Goal: Find specific fact: Find specific fact

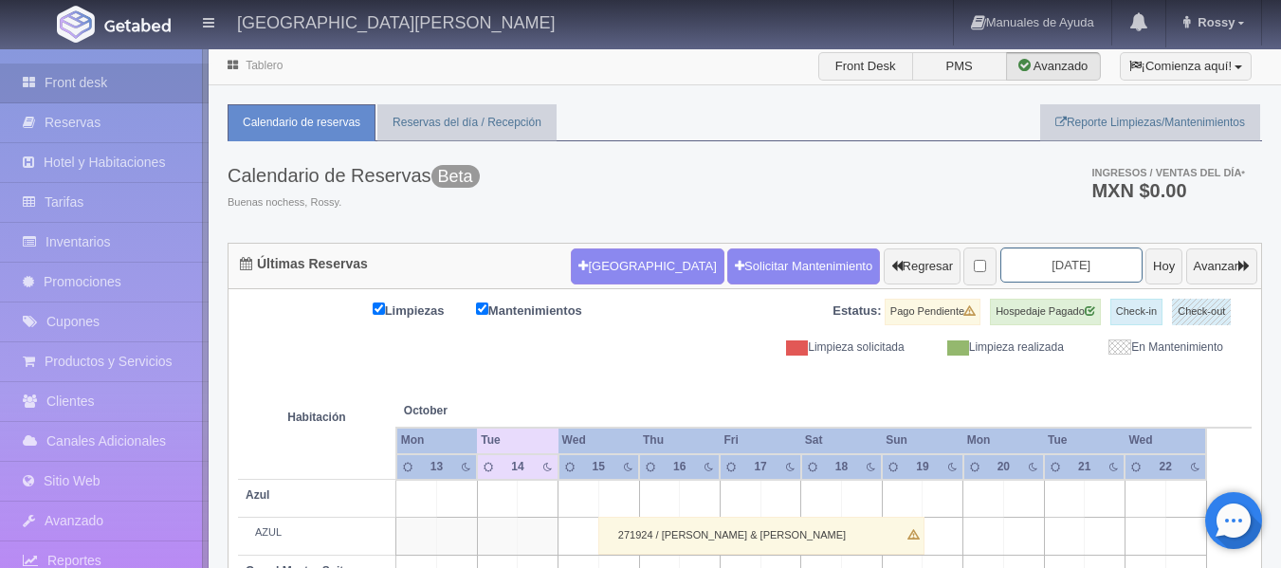
click at [1071, 262] on input "[DATE]" at bounding box center [1071, 264] width 142 height 35
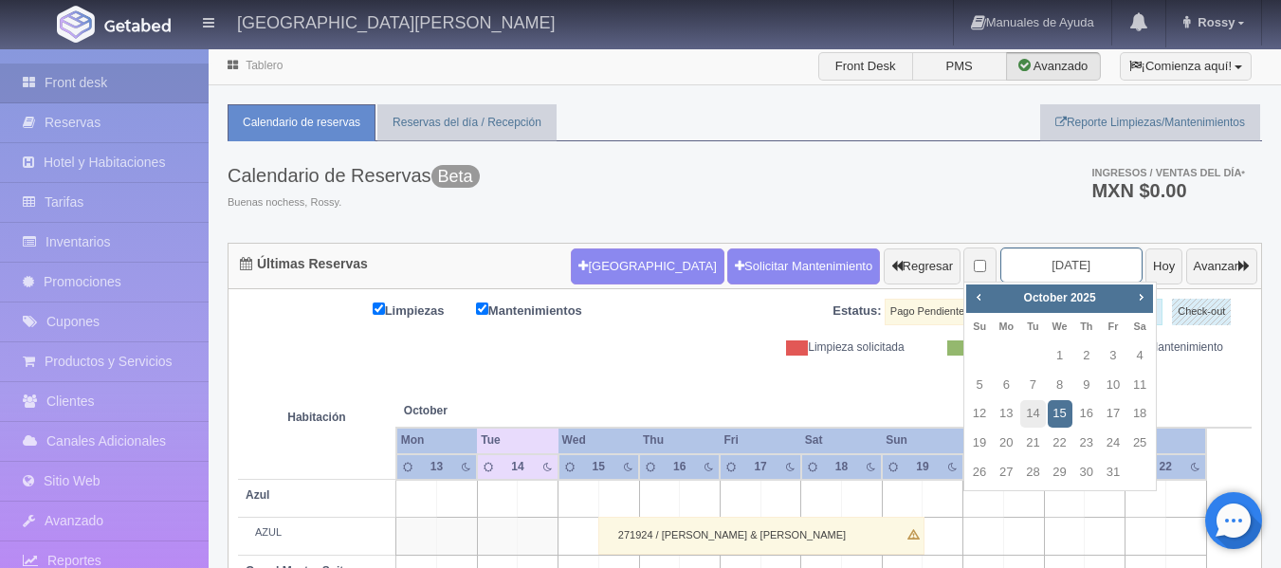
click at [1085, 265] on input "[DATE]" at bounding box center [1071, 264] width 142 height 35
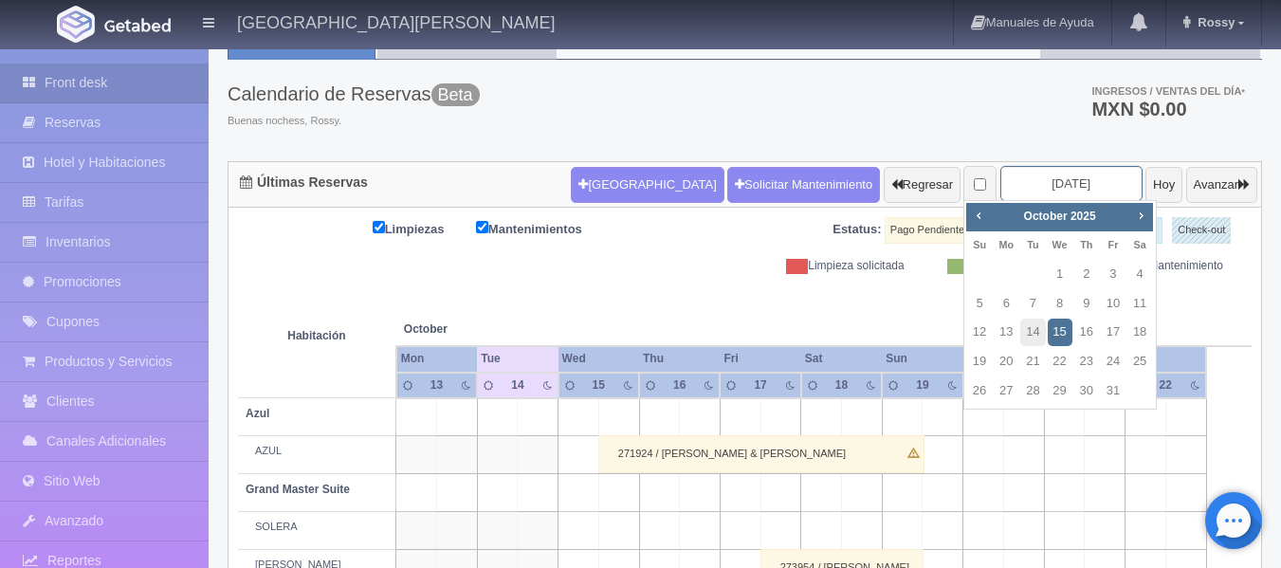
scroll to position [284, 0]
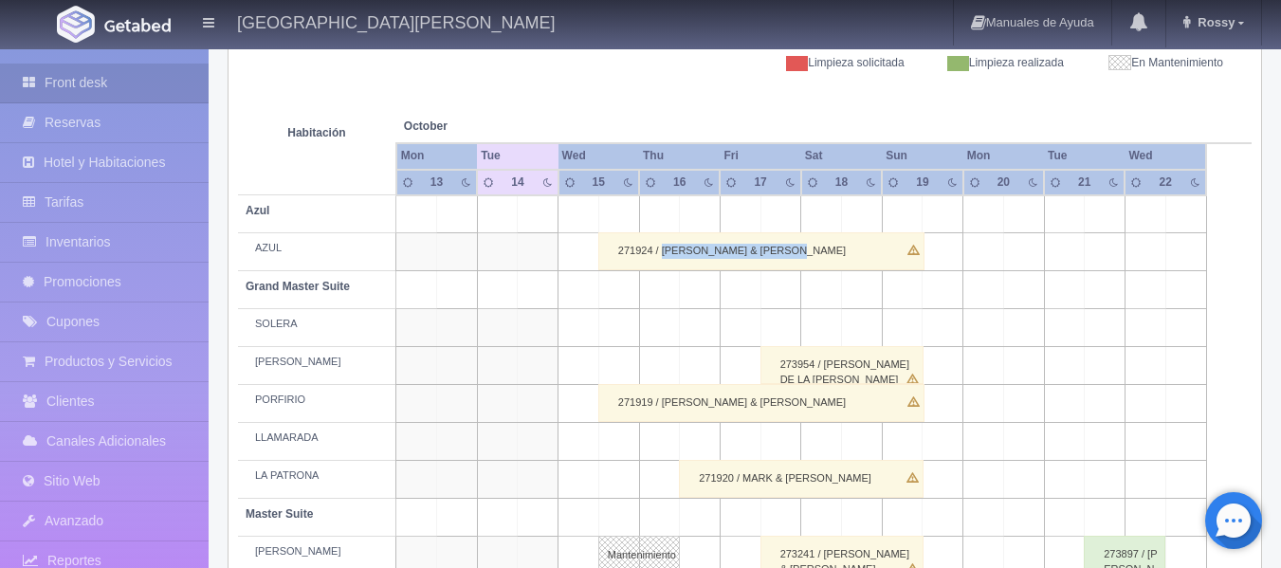
drag, startPoint x: 663, startPoint y: 250, endPoint x: 808, endPoint y: 252, distance: 145.1
click at [808, 252] on div "271924 / [PERSON_NAME] & [PERSON_NAME]" at bounding box center [761, 251] width 326 height 38
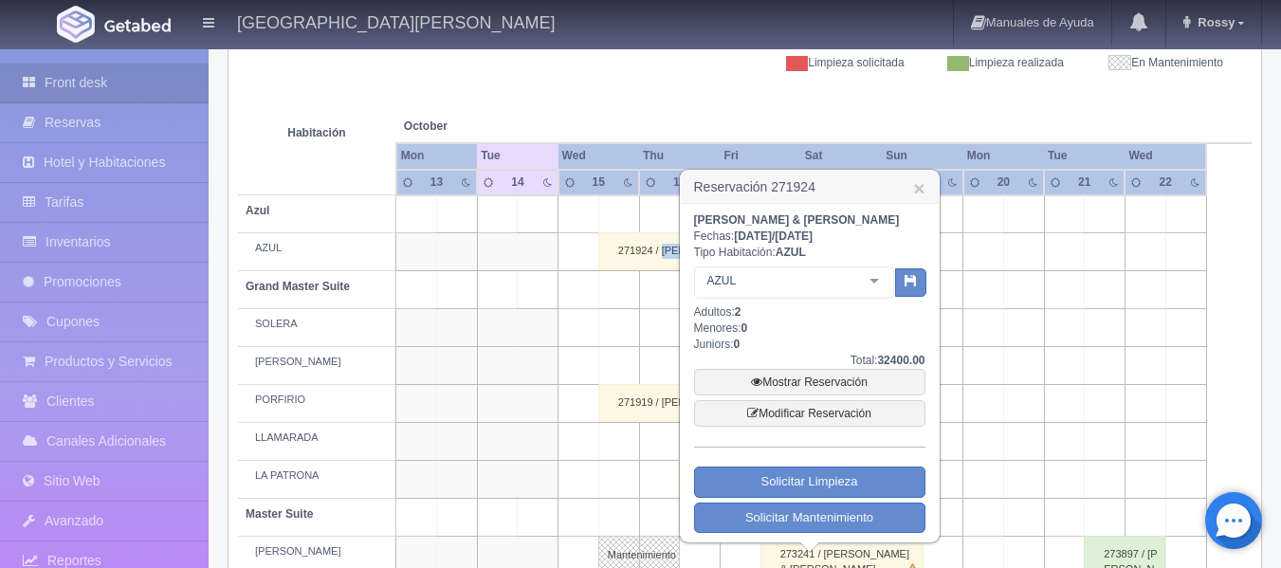
copy div "[PERSON_NAME] & [PERSON_NAME]"
click at [1206, 87] on th at bounding box center [1213, 107] width 15 height 72
click at [524, 334] on td at bounding box center [538, 328] width 41 height 38
click at [921, 190] on link "×" at bounding box center [918, 188] width 11 height 20
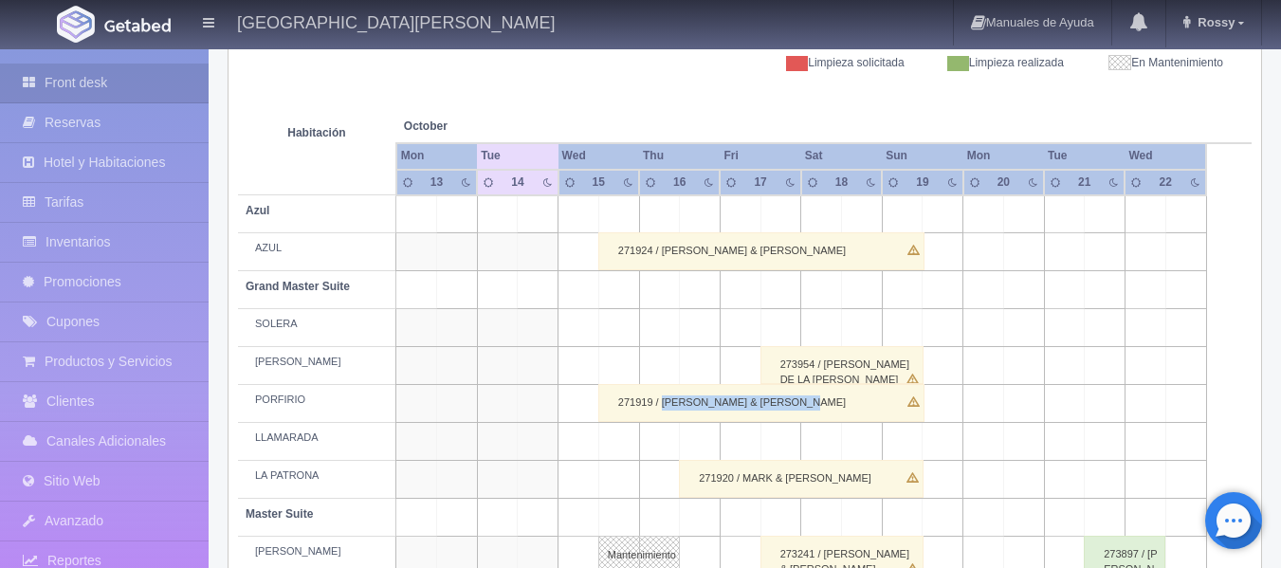
drag, startPoint x: 662, startPoint y: 396, endPoint x: 826, endPoint y: 410, distance: 164.6
click at [826, 410] on div "271919 / [PERSON_NAME] & [PERSON_NAME]" at bounding box center [761, 403] width 326 height 38
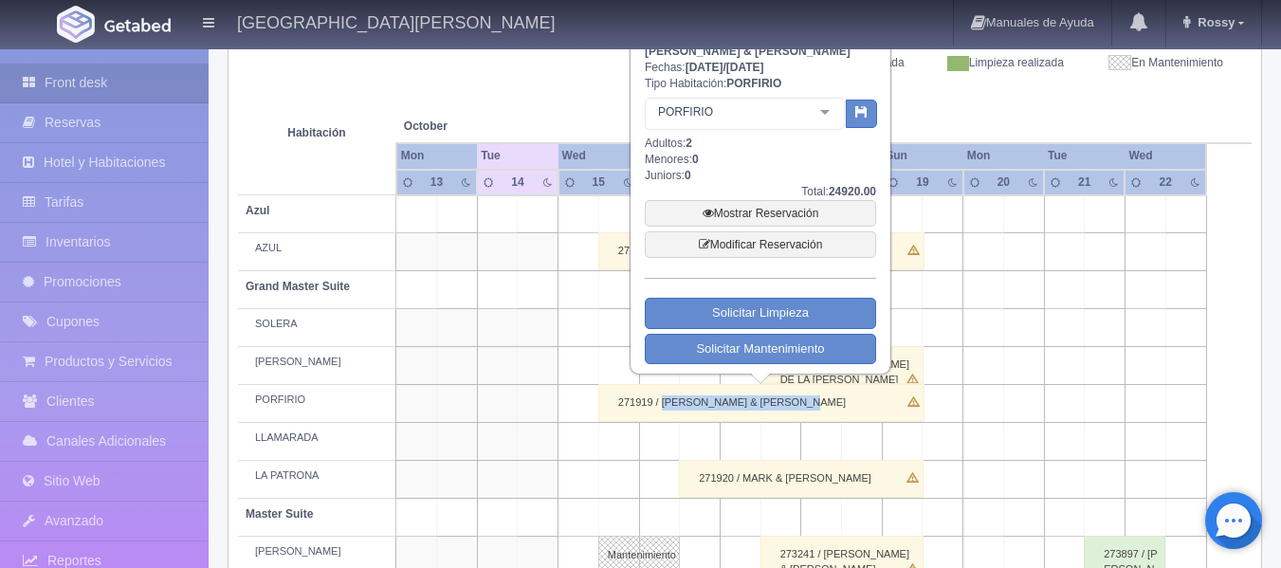
copy div "[PERSON_NAME] & [PERSON_NAME]"
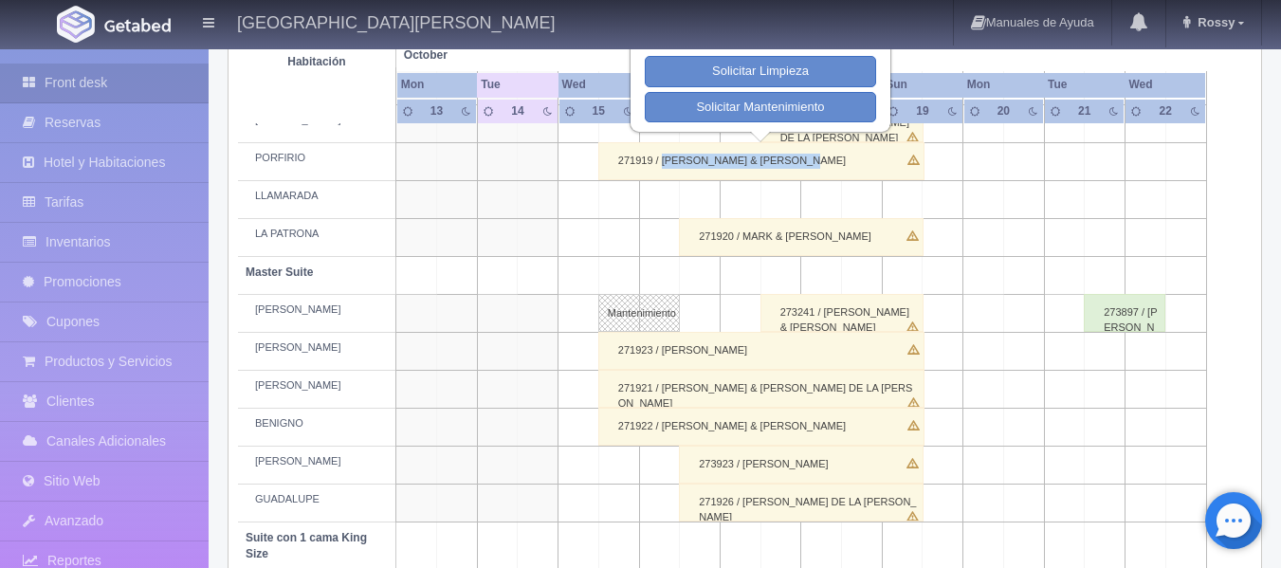
scroll to position [569, 0]
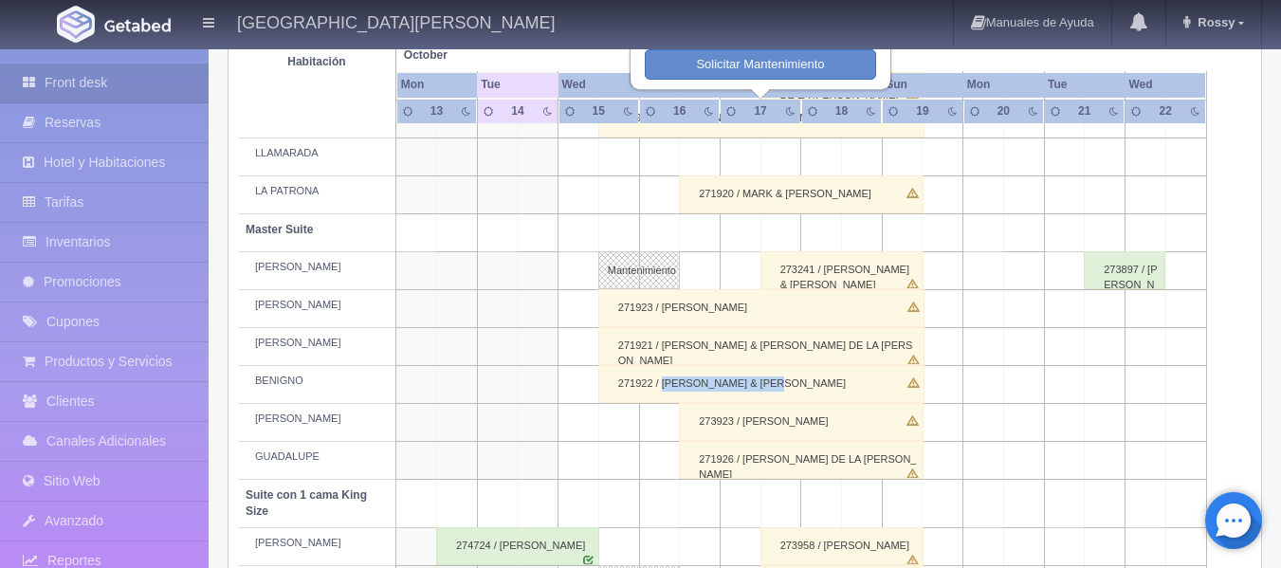
drag, startPoint x: 661, startPoint y: 383, endPoint x: 795, endPoint y: 385, distance: 134.6
click at [795, 385] on div "271922 / [PERSON_NAME] & [PERSON_NAME]" at bounding box center [761, 384] width 326 height 38
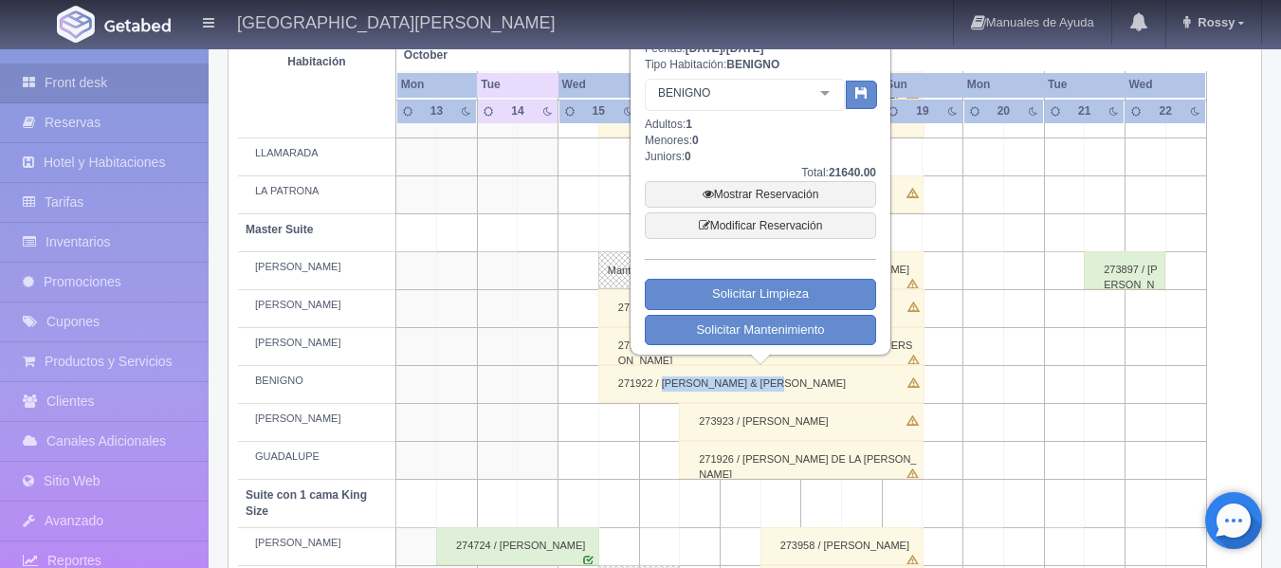
copy div "[PERSON_NAME] & [PERSON_NAME]"
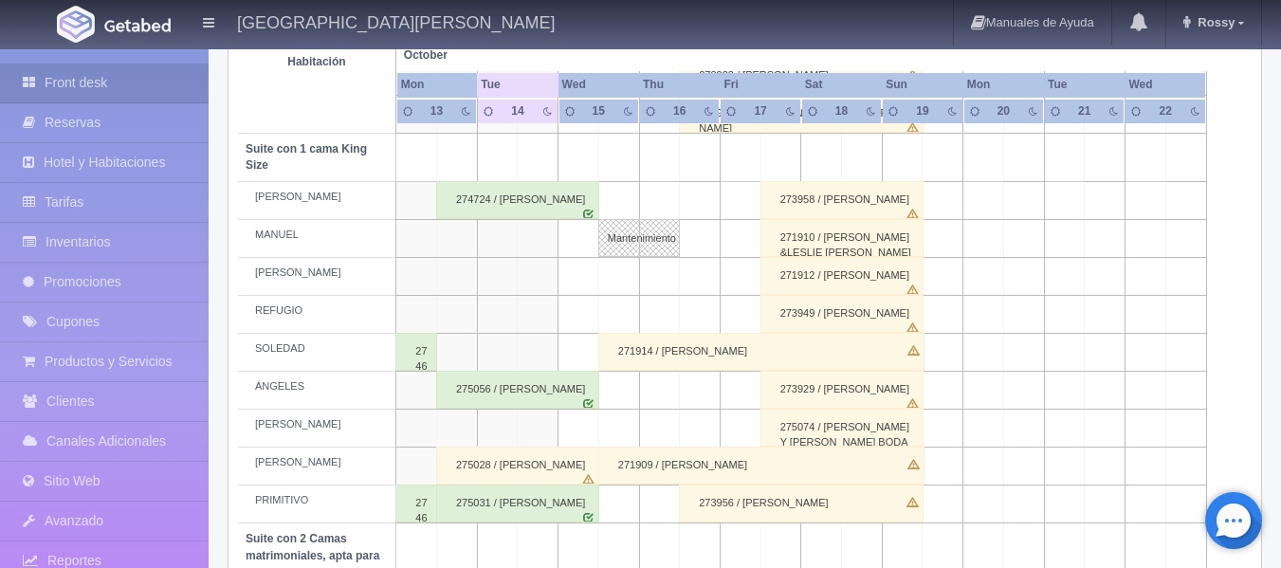
scroll to position [948, 0]
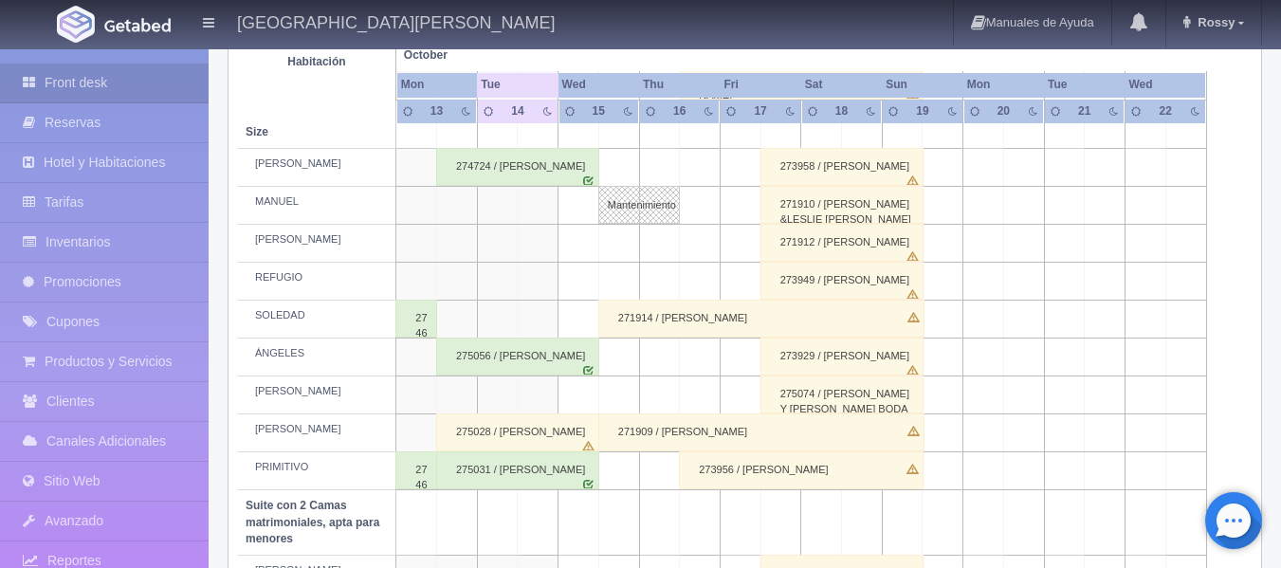
drag, startPoint x: 662, startPoint y: 429, endPoint x: 753, endPoint y: 430, distance: 91.0
click at [753, 430] on div "271909 / [PERSON_NAME]" at bounding box center [761, 432] width 326 height 38
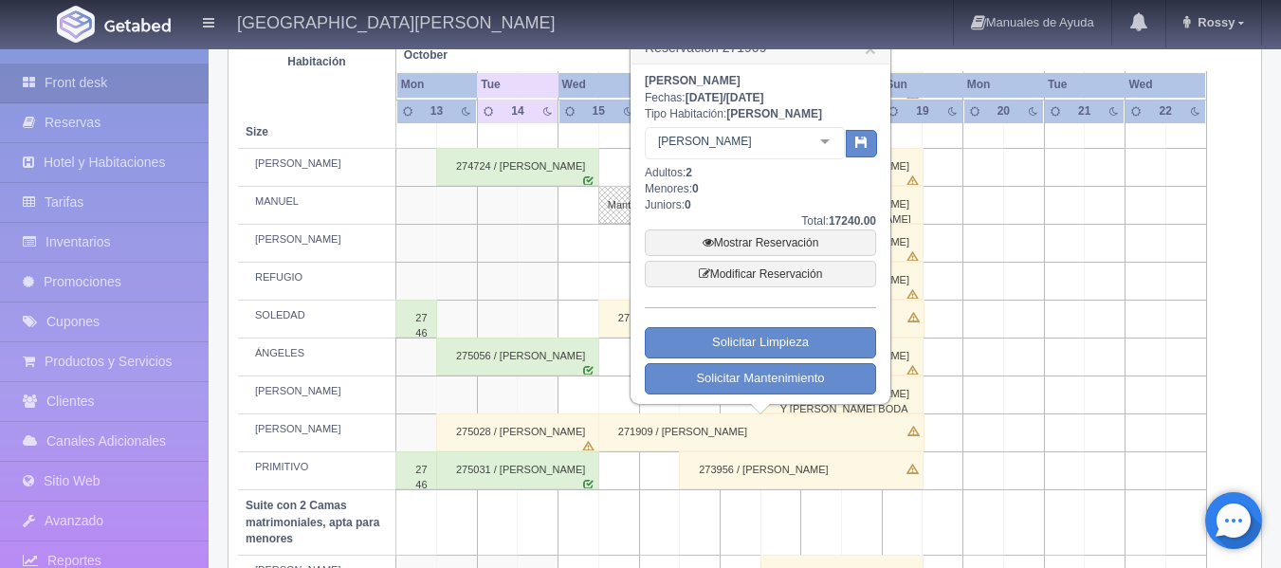
copy div "[PERSON_NAME]"
click at [867, 54] on link "×" at bounding box center [870, 49] width 11 height 20
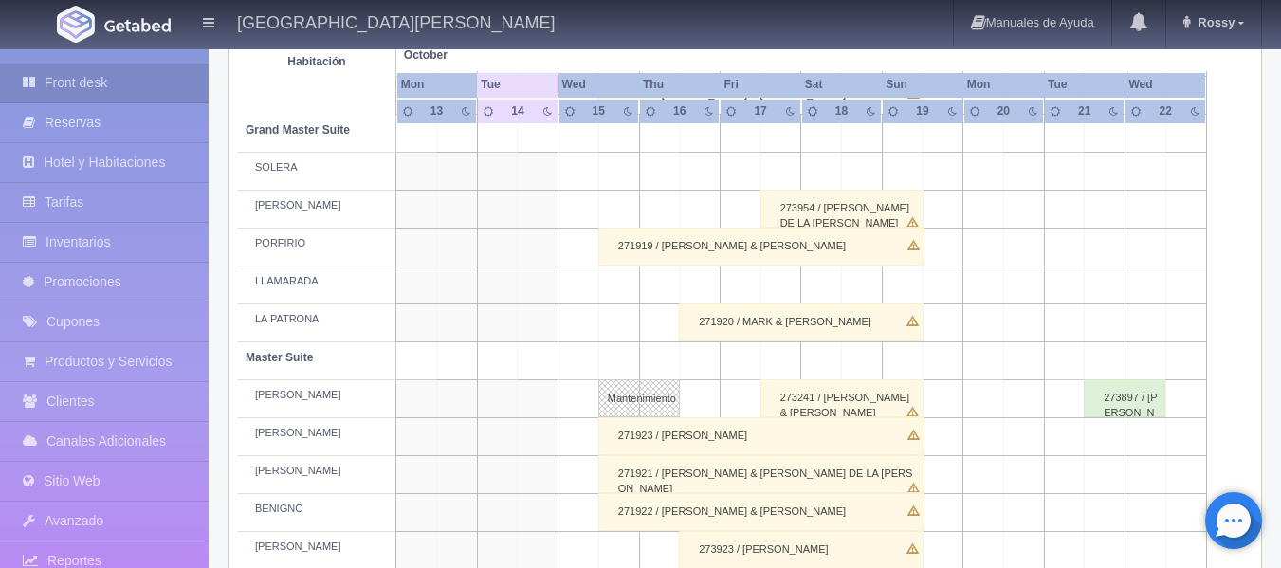
scroll to position [474, 0]
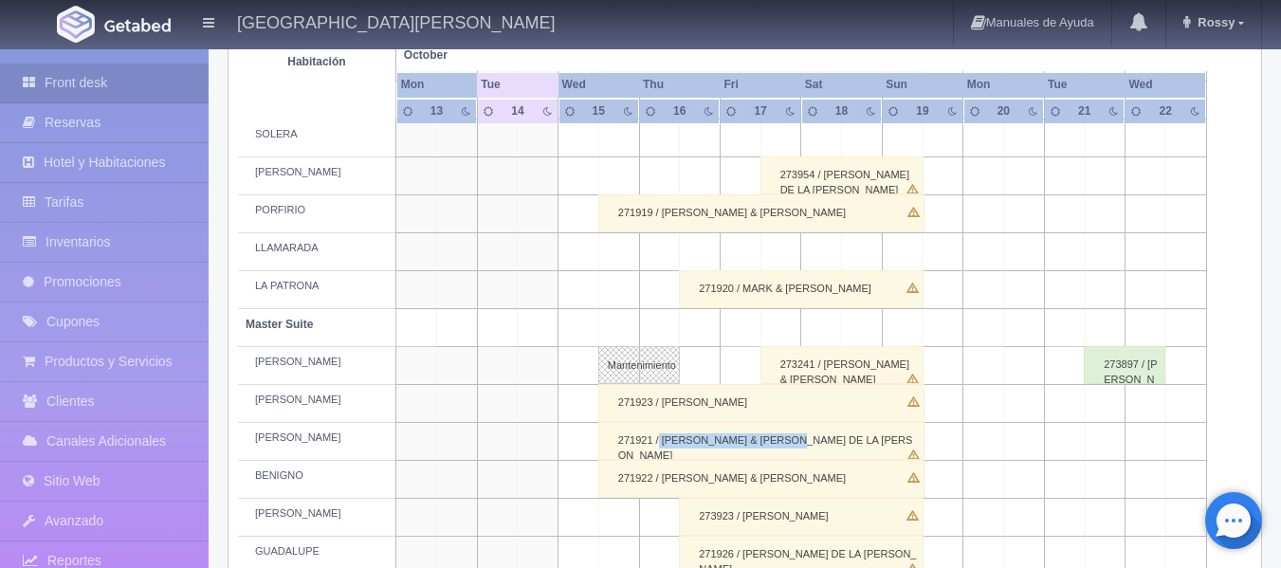
drag, startPoint x: 659, startPoint y: 439, endPoint x: 815, endPoint y: 440, distance: 156.4
click at [815, 440] on div "271921 / [PERSON_NAME] & [PERSON_NAME] DE LA [PERSON_NAME]" at bounding box center [761, 441] width 326 height 38
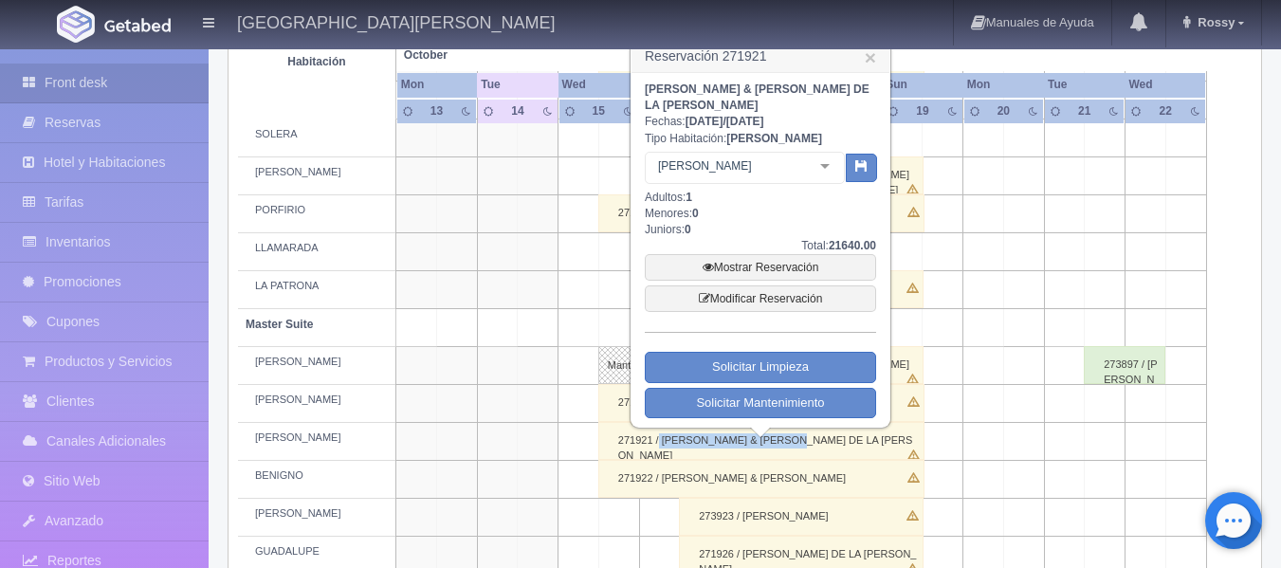
copy div "[PERSON_NAME] & [PERSON_NAME] DE LA [PERSON_NAME]"
